Goal: Task Accomplishment & Management: Complete application form

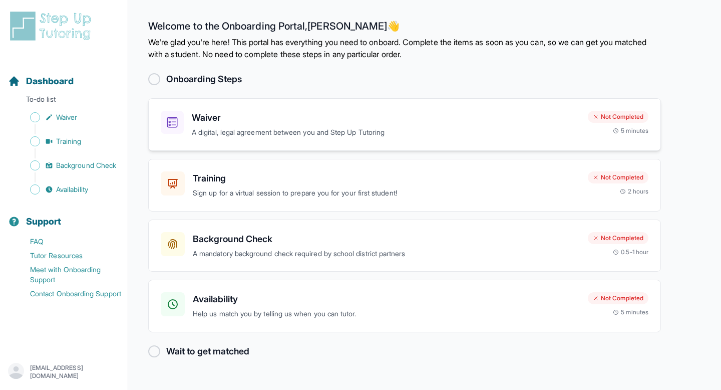
click at [303, 113] on h3 "Waiver" at bounding box center [386, 118] width 388 height 14
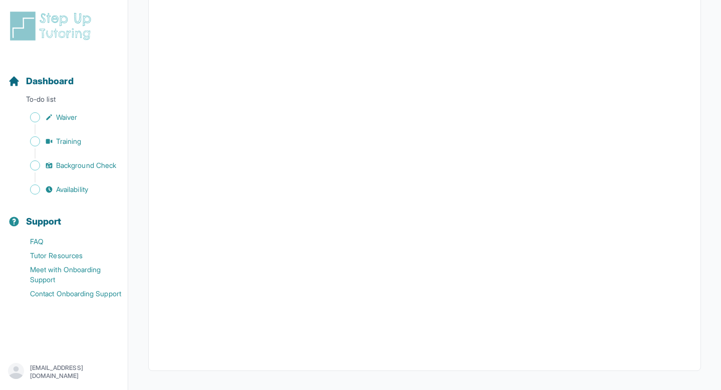
scroll to position [1774, 0]
click at [88, 117] on link "Waiver" at bounding box center [68, 117] width 120 height 14
click at [68, 120] on span "Waiver" at bounding box center [66, 117] width 21 height 10
click at [40, 99] on p "To-do list" at bounding box center [64, 101] width 120 height 14
click at [39, 84] on span "Dashboard" at bounding box center [50, 81] width 48 height 14
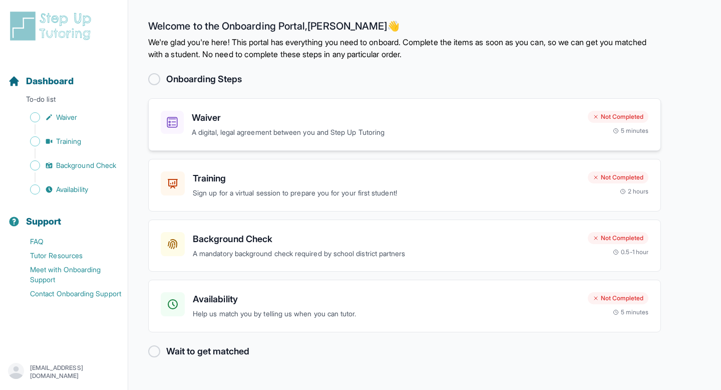
click at [386, 127] on p "A digital, legal agreement between you and Step Up Tutoring" at bounding box center [386, 133] width 388 height 12
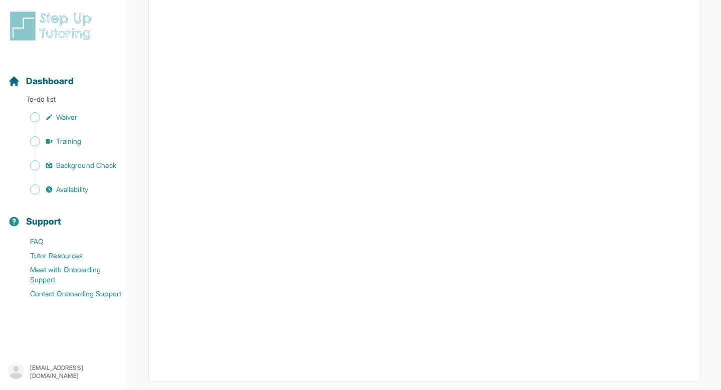
scroll to position [1766, 0]
click at [76, 140] on span "Training" at bounding box center [69, 141] width 26 height 10
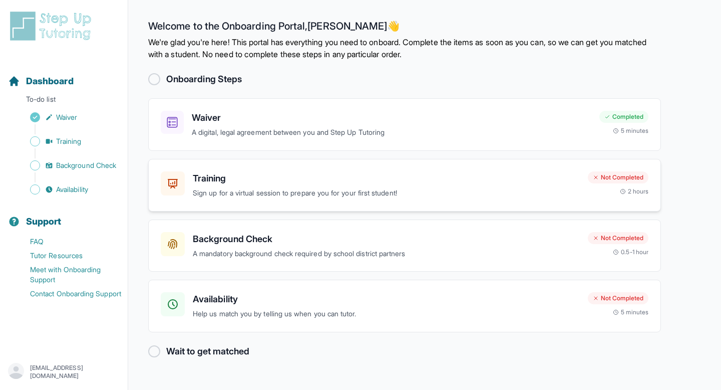
click at [331, 181] on h3 "Training" at bounding box center [386, 178] width 387 height 14
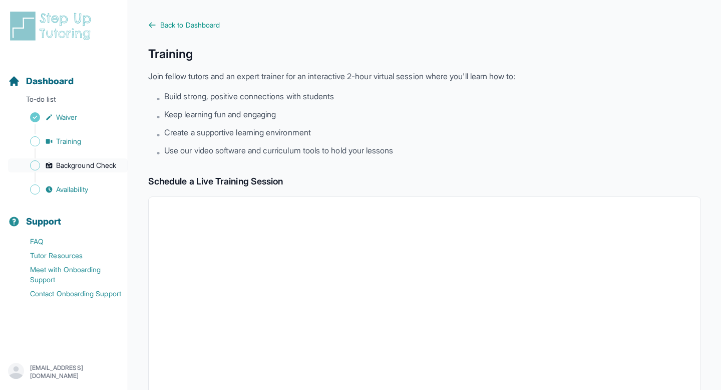
click at [86, 167] on span "Background Check" at bounding box center [86, 165] width 60 height 10
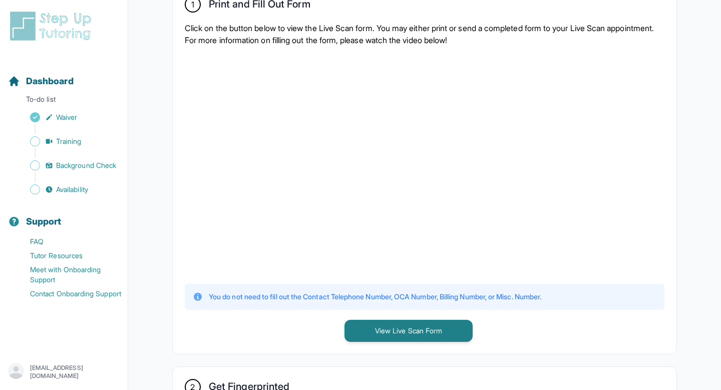
scroll to position [218, 0]
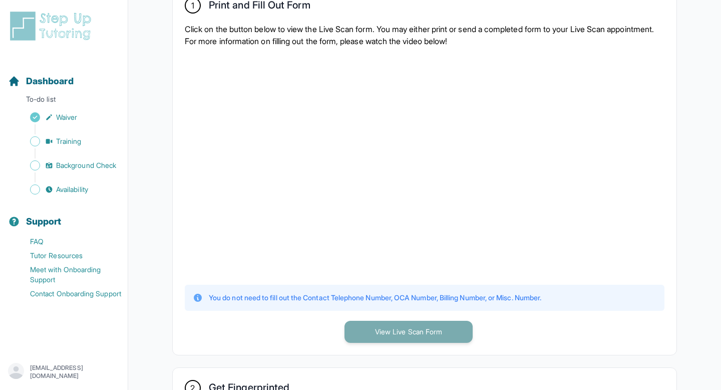
click at [365, 326] on button "View Live Scan Form" at bounding box center [409, 332] width 128 height 22
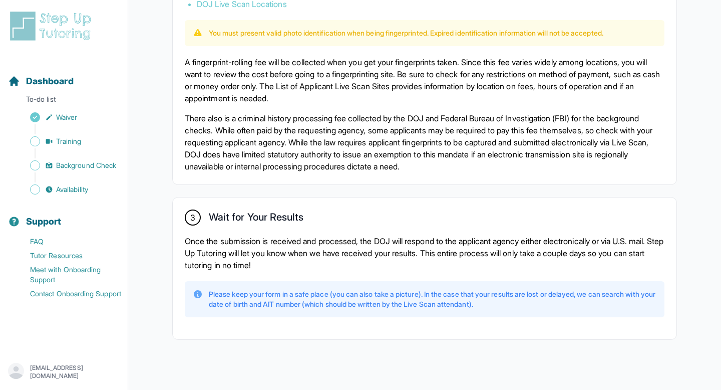
scroll to position [691, 0]
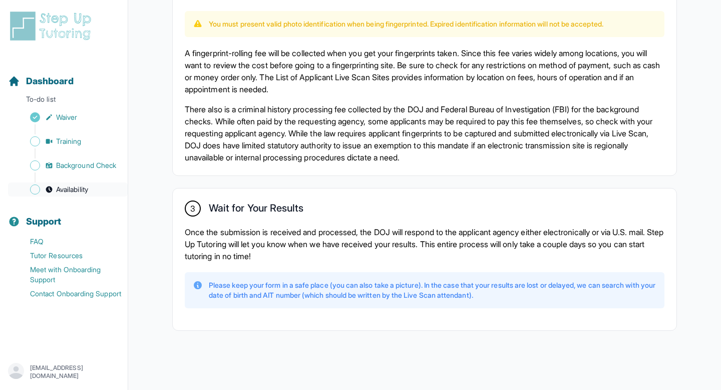
click at [63, 191] on span "Availability" at bounding box center [72, 189] width 32 height 10
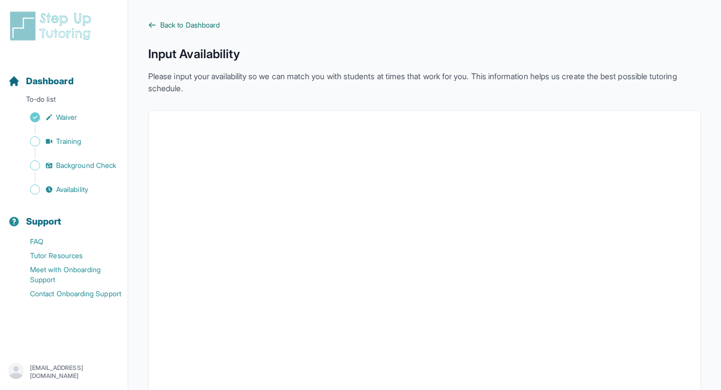
click at [194, 27] on span "Back to Dashboard" at bounding box center [190, 25] width 60 height 10
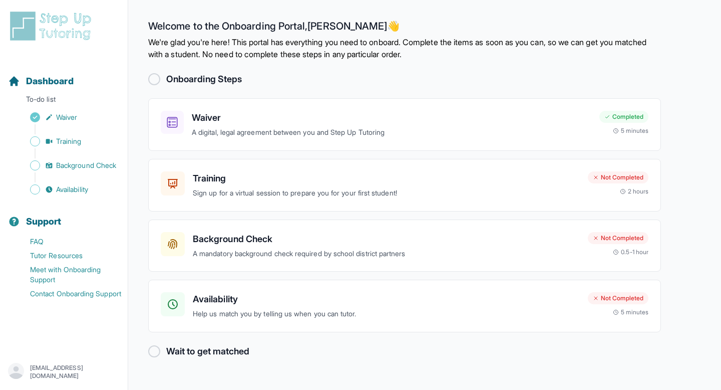
click at [238, 351] on h2 "Wait to get matched" at bounding box center [207, 351] width 83 height 14
click at [258, 226] on div "Background Check A mandatory background check required by school district partn…" at bounding box center [404, 245] width 513 height 53
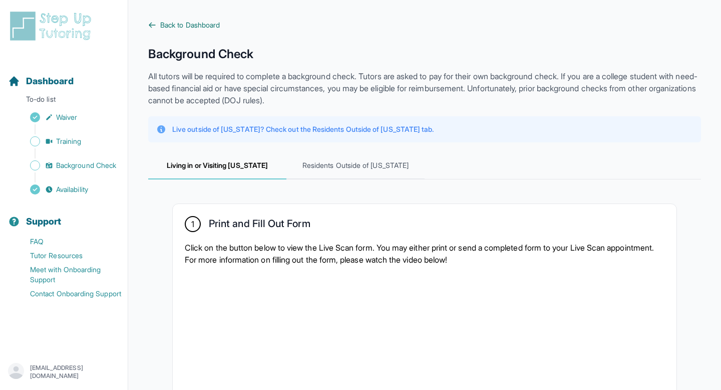
click at [156, 22] on icon at bounding box center [152, 25] width 8 height 8
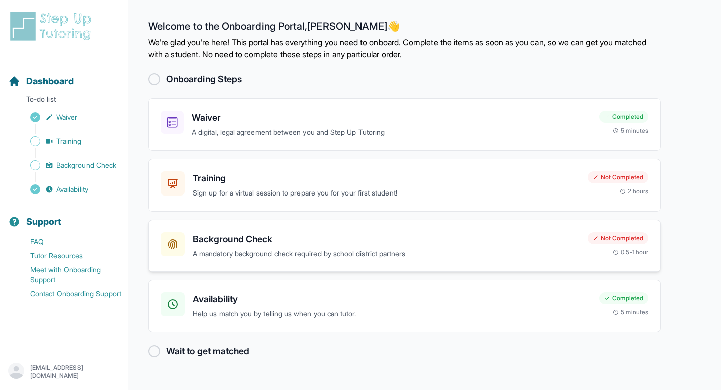
click at [326, 247] on div "Background Check A mandatory background check required by school district partn…" at bounding box center [386, 246] width 387 height 28
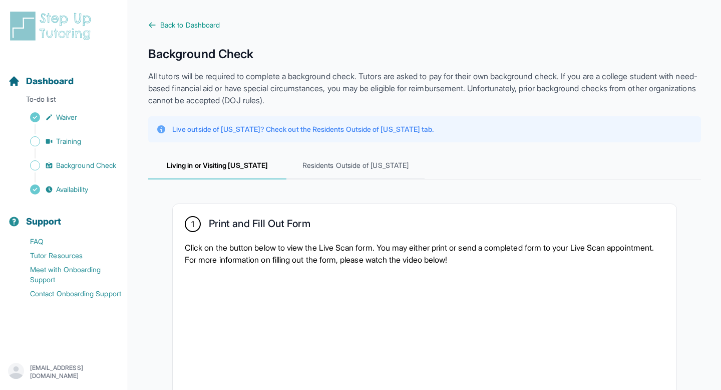
click at [55, 154] on div "Sidebar" at bounding box center [66, 153] width 116 height 10
click at [58, 161] on span "Background Check" at bounding box center [86, 165] width 60 height 10
click at [58, 162] on span "Background Check" at bounding box center [86, 165] width 60 height 10
click at [40, 162] on link "Background Check" at bounding box center [68, 165] width 120 height 14
click at [65, 146] on link "Training" at bounding box center [68, 141] width 120 height 14
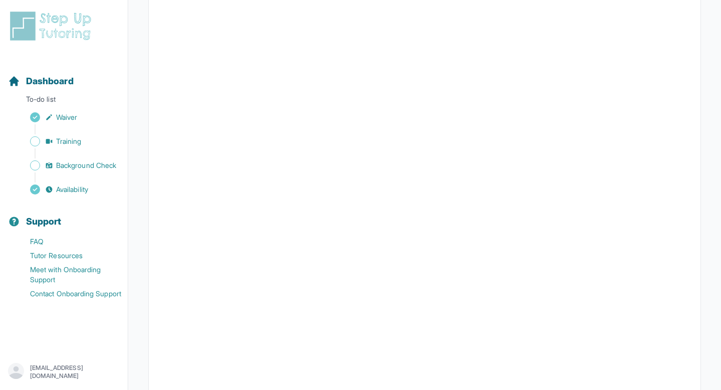
scroll to position [232, 0]
click at [79, 147] on link "Training" at bounding box center [68, 141] width 120 height 14
click at [79, 158] on div "Sidebar" at bounding box center [66, 153] width 116 height 10
click at [78, 161] on span "Background Check" at bounding box center [86, 165] width 60 height 10
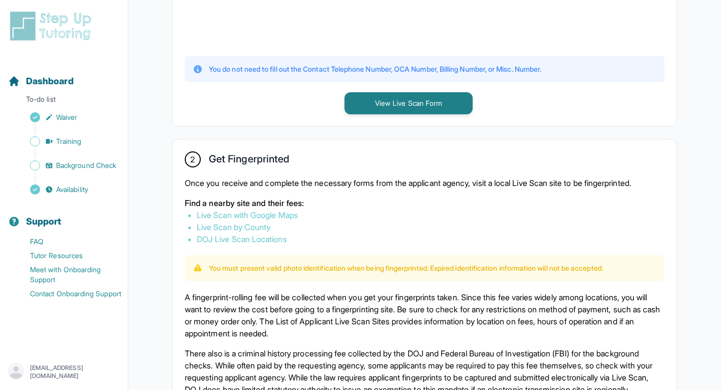
scroll to position [444, 0]
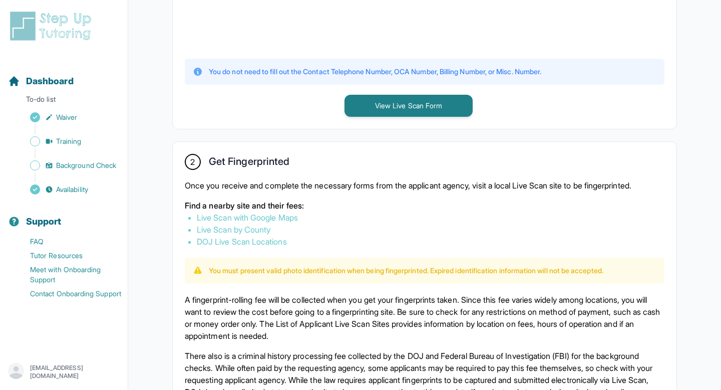
click at [225, 242] on link "DOJ Live Scan Locations" at bounding box center [242, 241] width 90 height 10
